Goal: Task Accomplishment & Management: Manage account settings

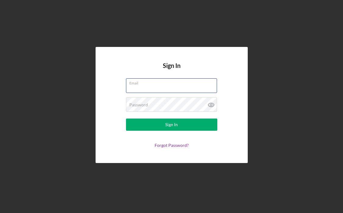
type input "[EMAIL_ADDRESS][DOMAIN_NAME]"
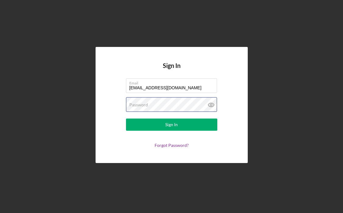
click at [171, 124] on button "Sign In" at bounding box center [171, 124] width 91 height 12
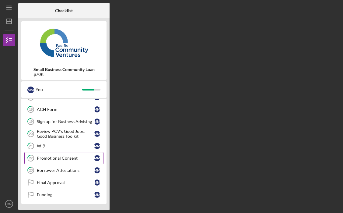
scroll to position [74, 0]
click at [82, 147] on div "W-9" at bounding box center [65, 145] width 57 height 5
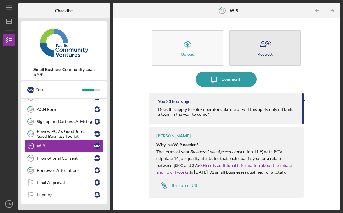
click at [268, 53] on div "Request" at bounding box center [264, 54] width 15 height 5
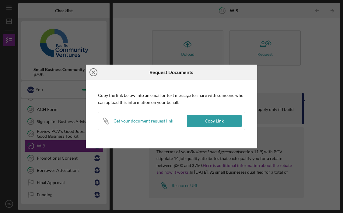
click at [95, 72] on icon "Icon/Close" at bounding box center [93, 71] width 15 height 15
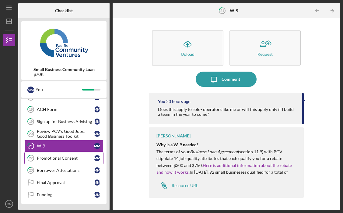
click at [69, 156] on div "Promotional Consent" at bounding box center [65, 157] width 57 height 5
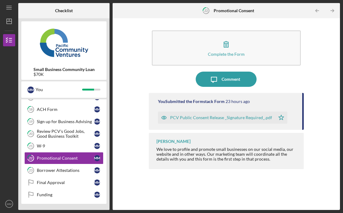
click at [279, 119] on polygon "button" at bounding box center [281, 117] width 5 height 5
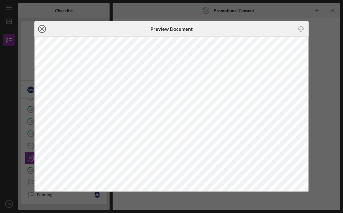
click at [42, 30] on icon "Icon/Close" at bounding box center [41, 28] width 15 height 15
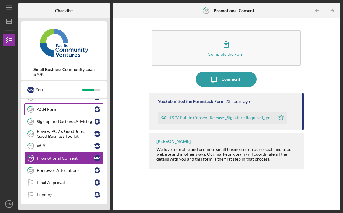
scroll to position [74, 0]
click at [12, 202] on circle "button" at bounding box center [8, 203] width 7 height 7
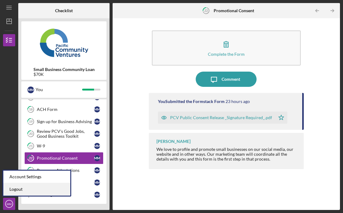
click at [12, 188] on link "Logout" at bounding box center [36, 189] width 67 height 12
